Goal: Information Seeking & Learning: Learn about a topic

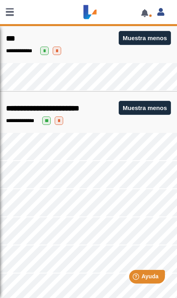
scroll to position [1445, 0]
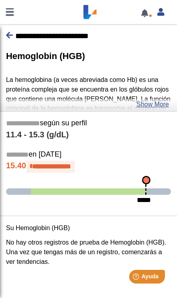
click at [154, 94] on p "La hemoglobina (a veces abreviada como Hb) es una proteína compleja que se encu…" at bounding box center [88, 128] width 165 height 106
click at [152, 97] on p "La hemoglobina (a veces abreviada como Hb) es una proteína compleja que se encu…" at bounding box center [88, 128] width 165 height 106
click at [150, 96] on p "La hemoglobina (a veces abreviada como Hb) es una proteína compleja que se encu…" at bounding box center [88, 128] width 165 height 106
click at [153, 100] on link "Show More" at bounding box center [152, 105] width 33 height 10
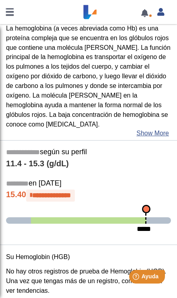
scroll to position [650, 0]
click at [149, 129] on link "Show More" at bounding box center [152, 134] width 33 height 10
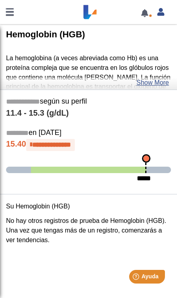
scroll to position [0, 0]
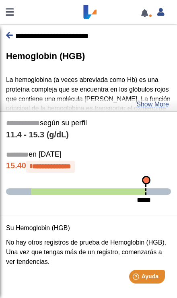
click at [4, 23] on link at bounding box center [9, 12] width 19 height 24
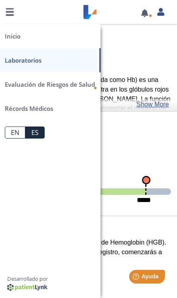
click at [154, 77] on p "La hemoglobina (a veces abreviada como Hb) es una proteína compleja que se encu…" at bounding box center [88, 128] width 165 height 106
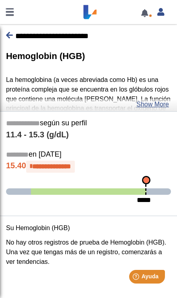
click at [152, 61] on div "Hemoglobin (HGB) La hemoglobina (a veces abreviada como Hb) es una proteína com…" at bounding box center [88, 79] width 177 height 64
click at [11, 39] on icon at bounding box center [9, 35] width 7 height 8
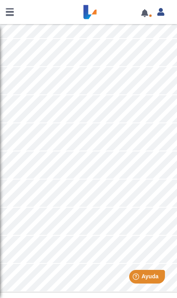
scroll to position [1841, 0]
